Goal: Information Seeking & Learning: Learn about a topic

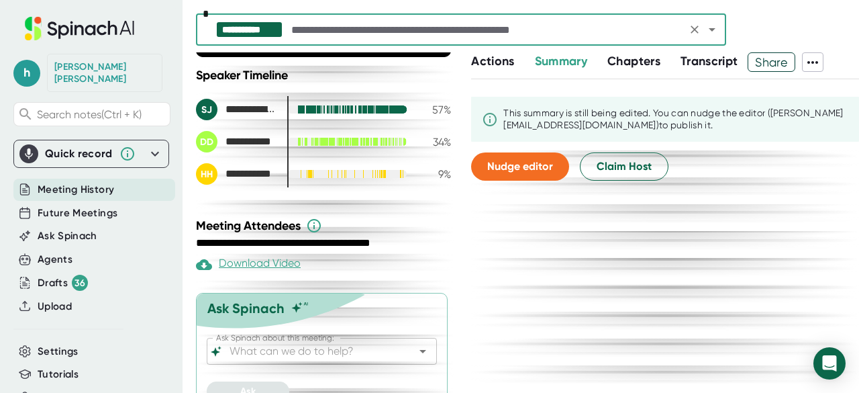
scroll to position [352, 0]
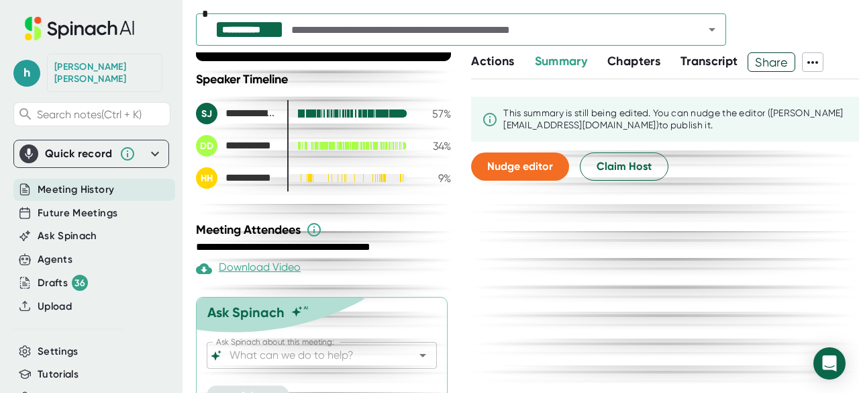
click at [487, 70] on div "Actions" at bounding box center [502, 61] width 63 height 19
click at [487, 65] on span "Actions" at bounding box center [492, 61] width 43 height 15
click at [502, 61] on span "Actions" at bounding box center [492, 61] width 43 height 15
click at [568, 64] on span "Summary" at bounding box center [561, 61] width 52 height 15
click at [630, 61] on span "Chapters" at bounding box center [633, 61] width 53 height 15
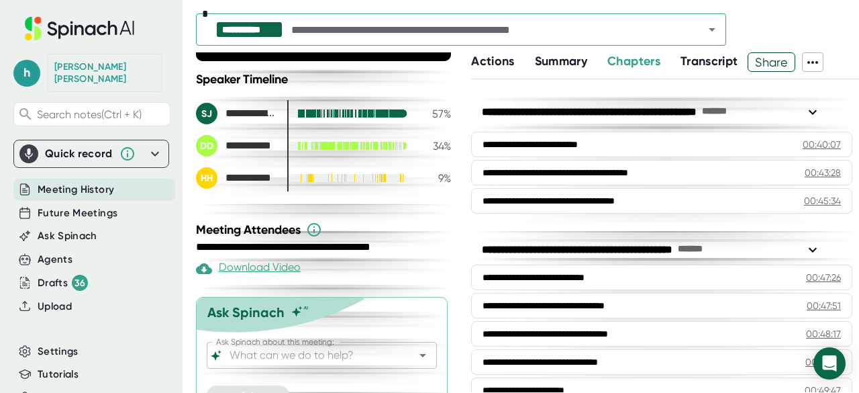
scroll to position [1306, 0]
